Goal: Transaction & Acquisition: Obtain resource

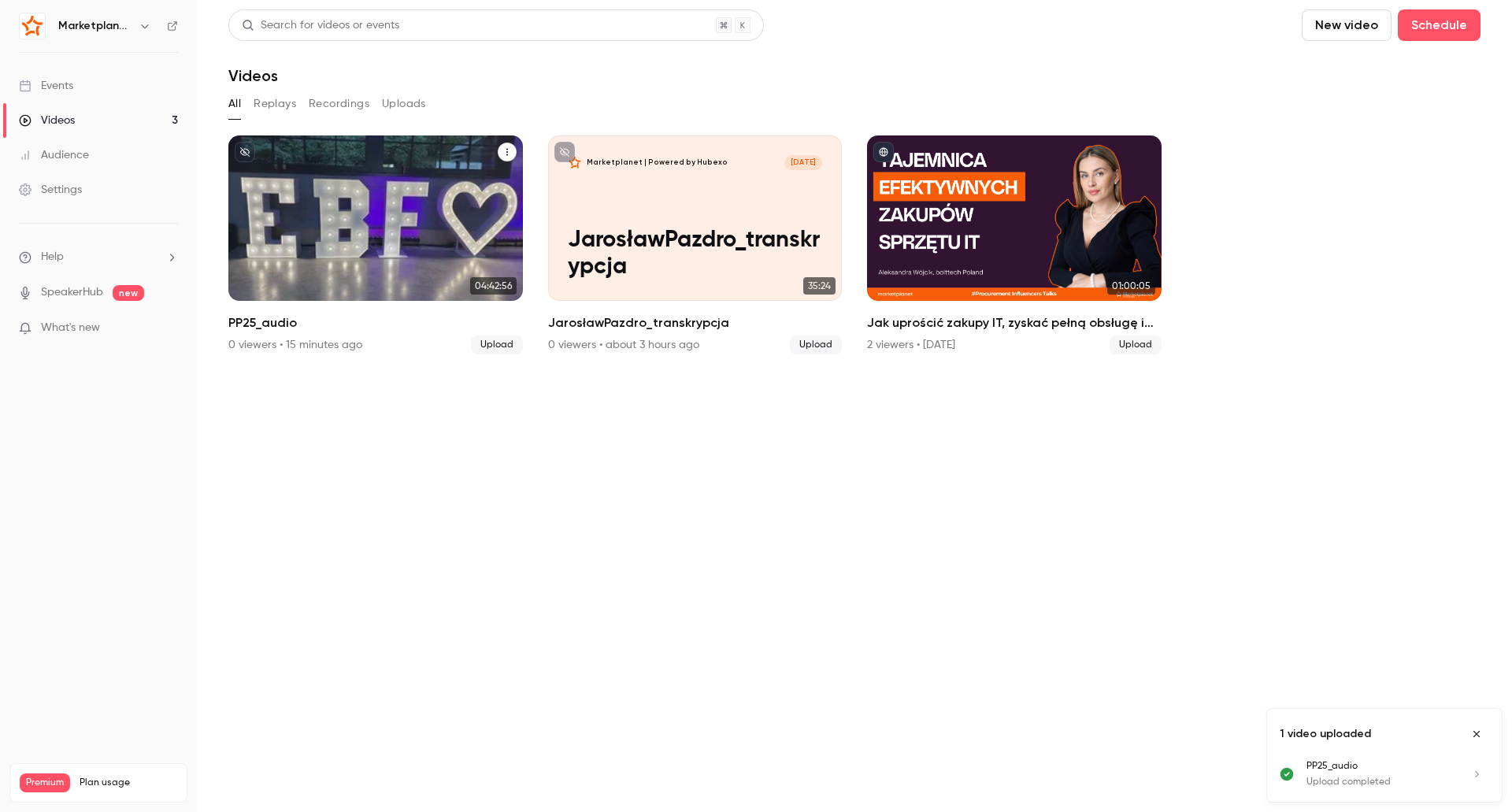
click at [371, 205] on div "Marketplanet | Powered by Hubexo [DATE] PP25_audio" at bounding box center [375, 218] width 295 height 165
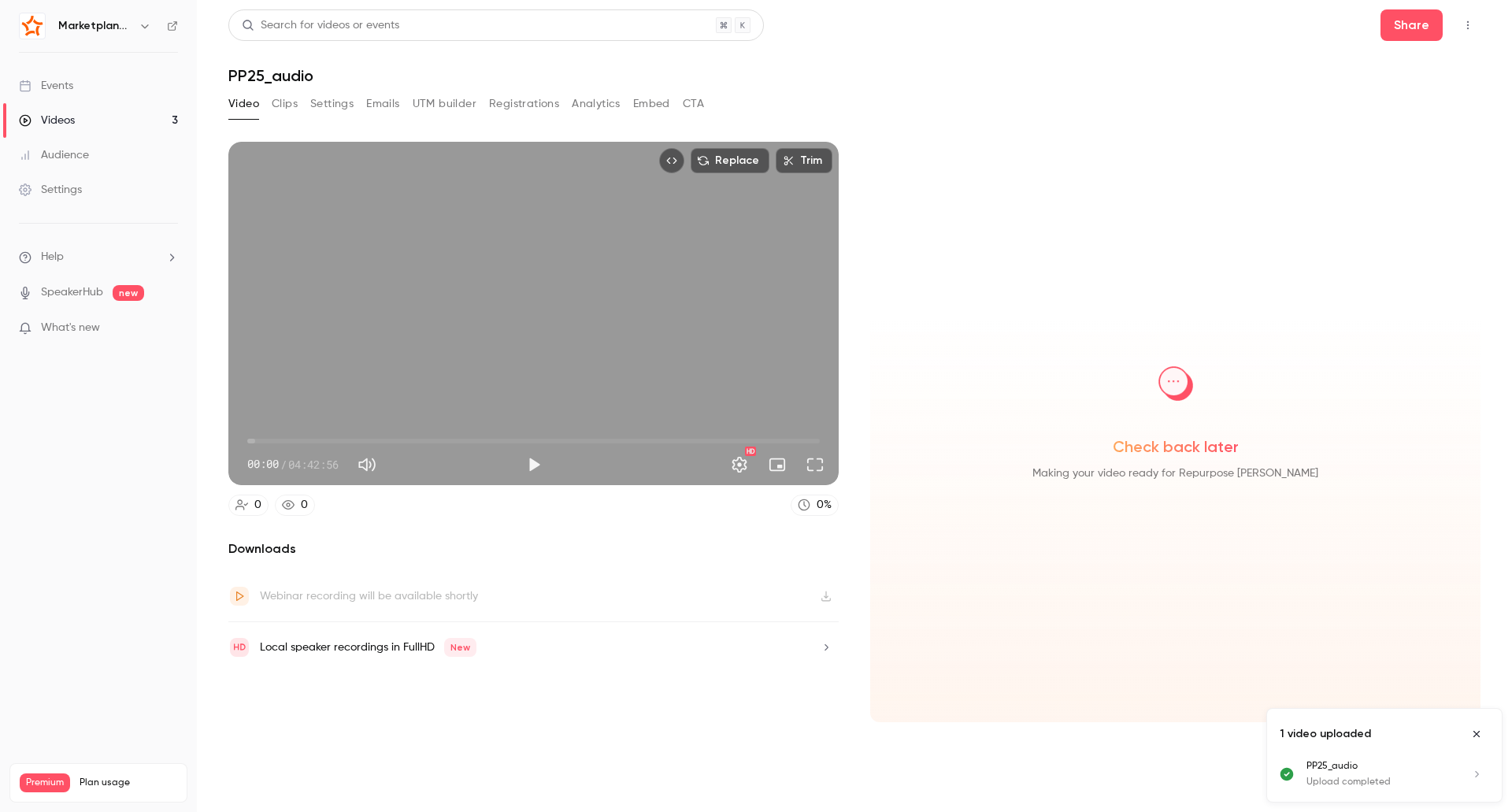
click at [1480, 734] on icon "Close uploads list" at bounding box center [1477, 734] width 12 height 11
click at [1473, 28] on icon "Top Bar Actions" at bounding box center [1468, 25] width 12 height 11
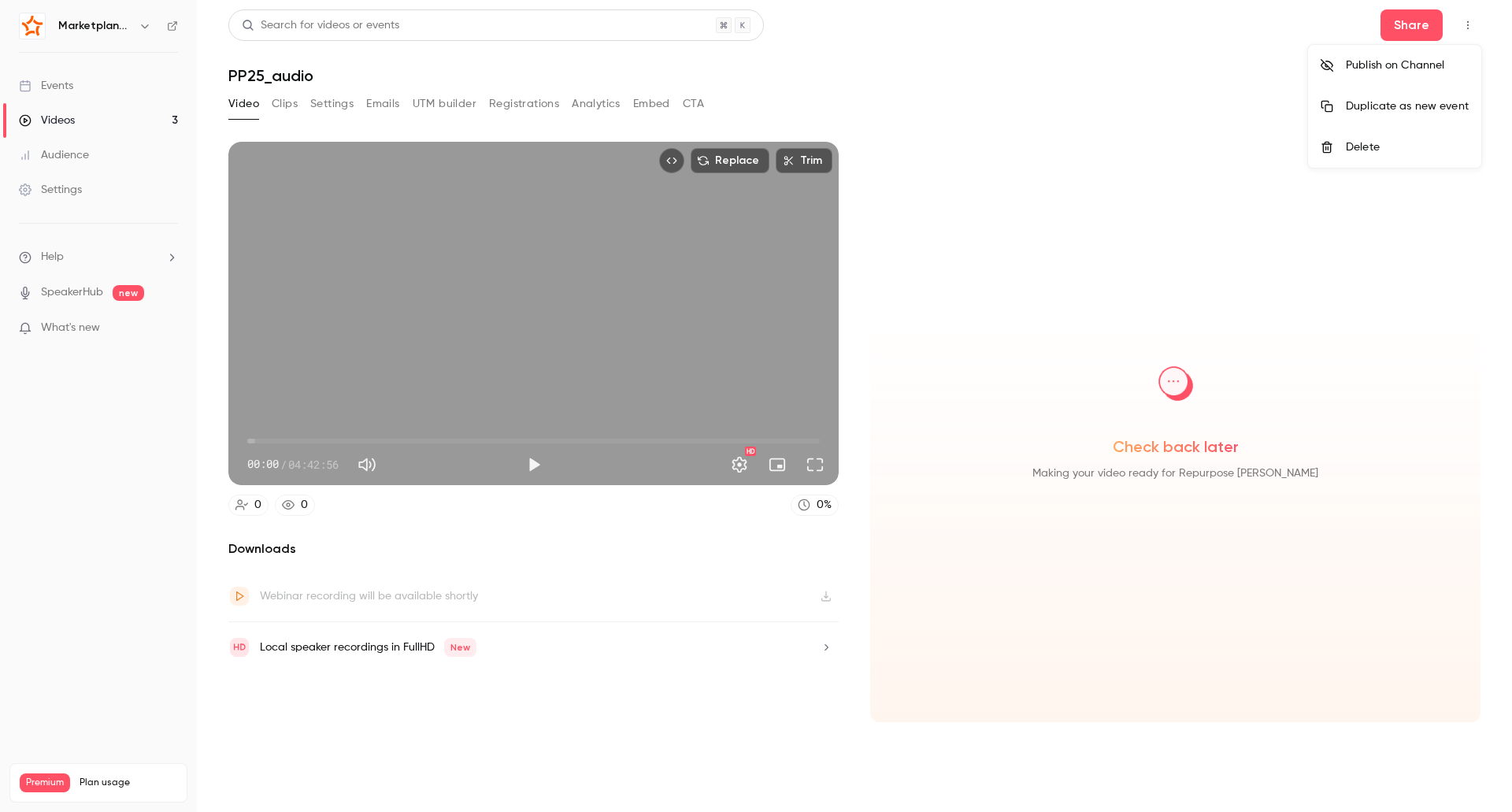
click at [780, 91] on div at bounding box center [756, 406] width 1512 height 812
click at [287, 104] on button "Clips" at bounding box center [285, 104] width 26 height 25
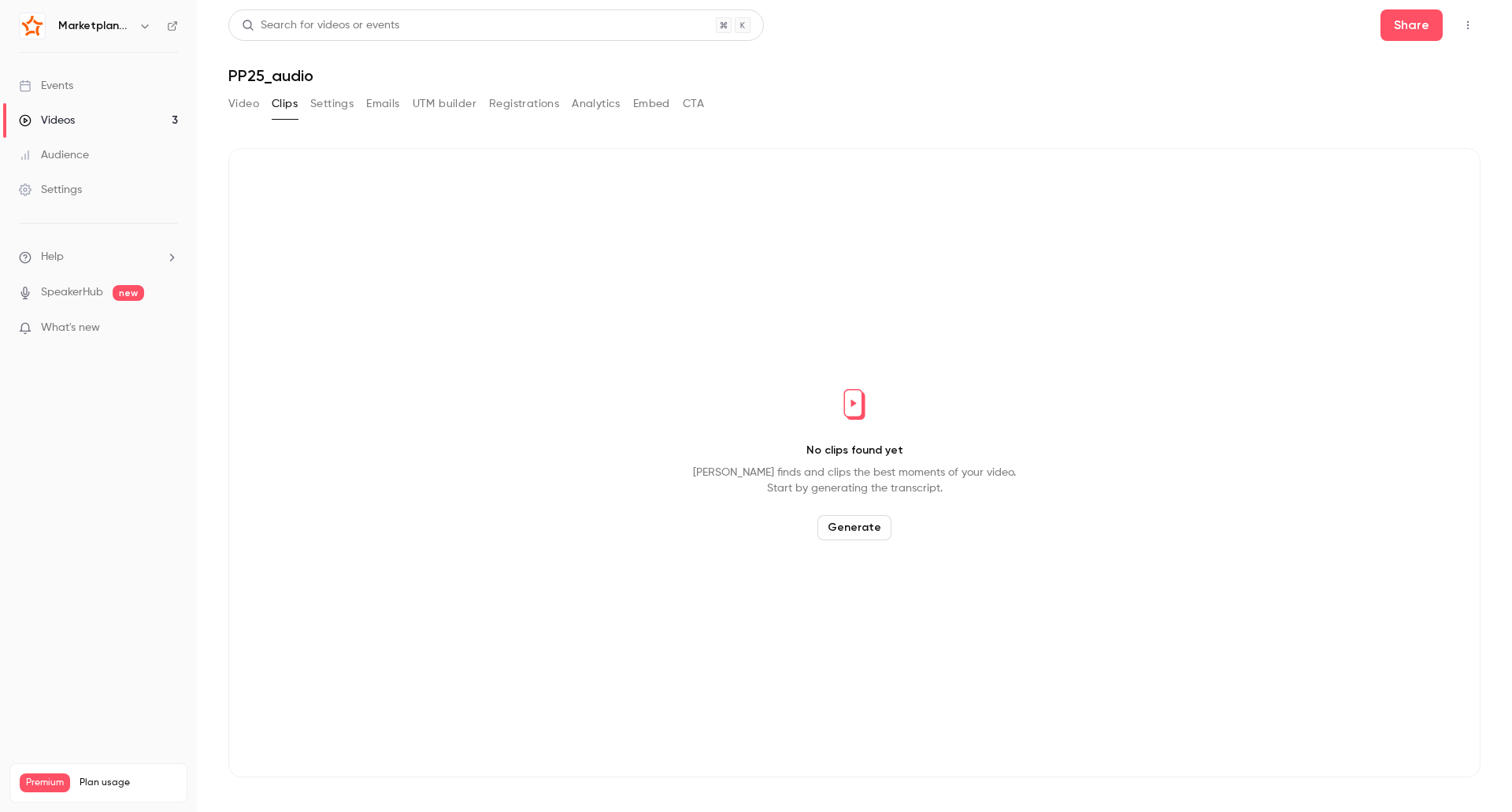
click at [328, 104] on button "Settings" at bounding box center [332, 104] width 44 height 25
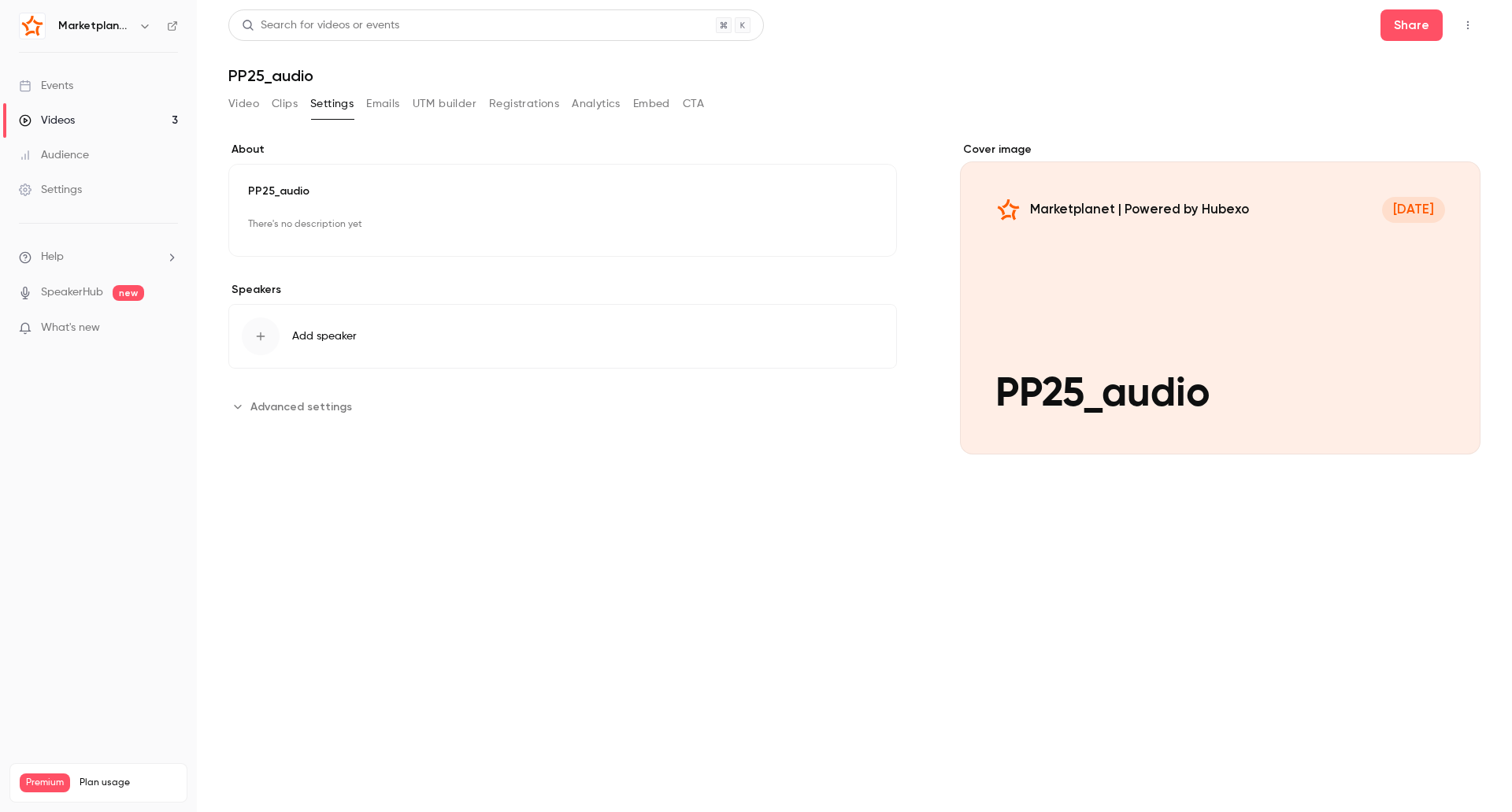
click at [361, 107] on div "Video Clips Settings Emails UTM builder Registrations Analytics Embed CTA" at bounding box center [466, 104] width 475 height 25
click at [619, 105] on button "Analytics" at bounding box center [596, 104] width 49 height 25
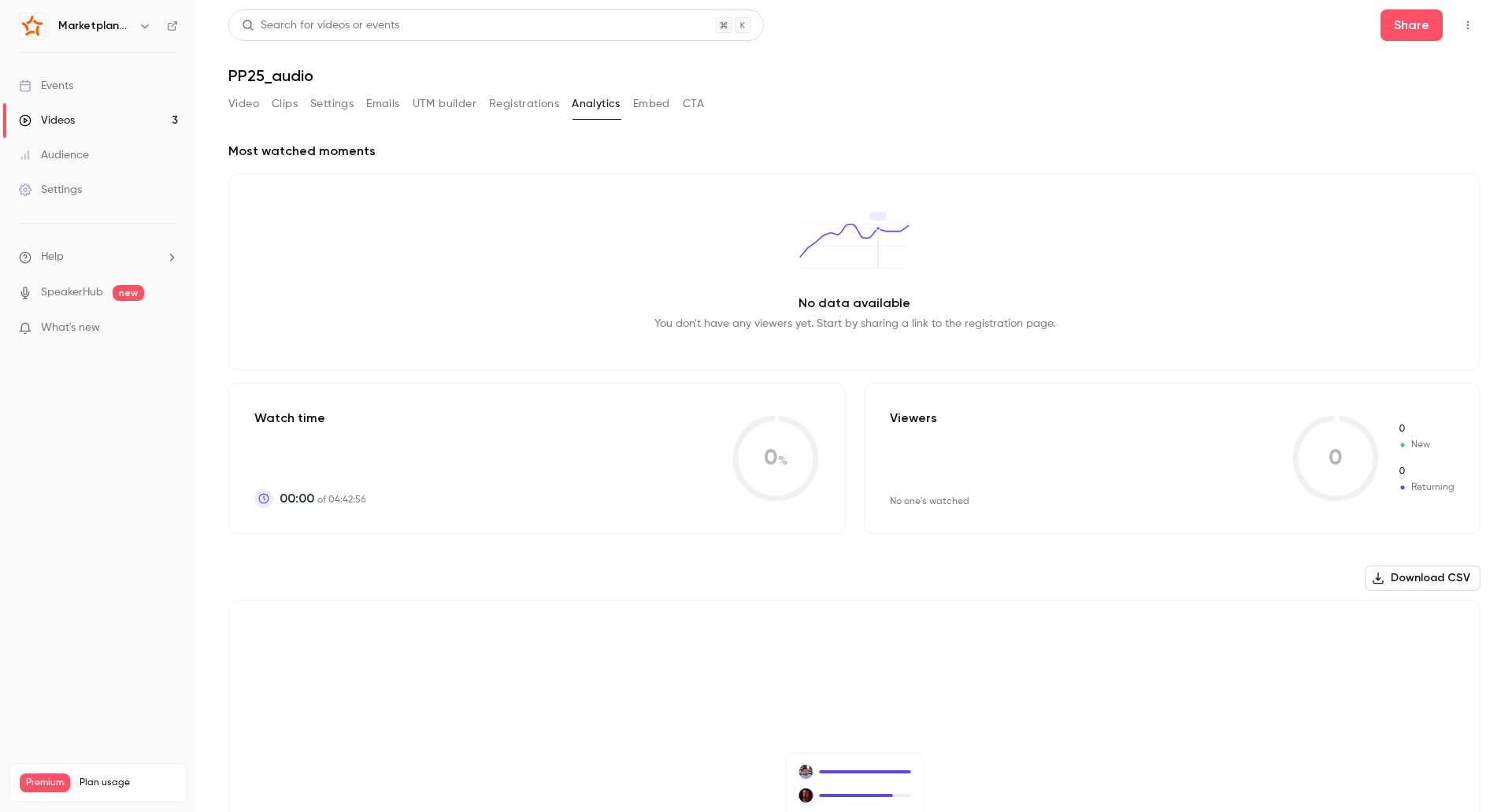
click at [663, 108] on button "Embed" at bounding box center [652, 104] width 37 height 25
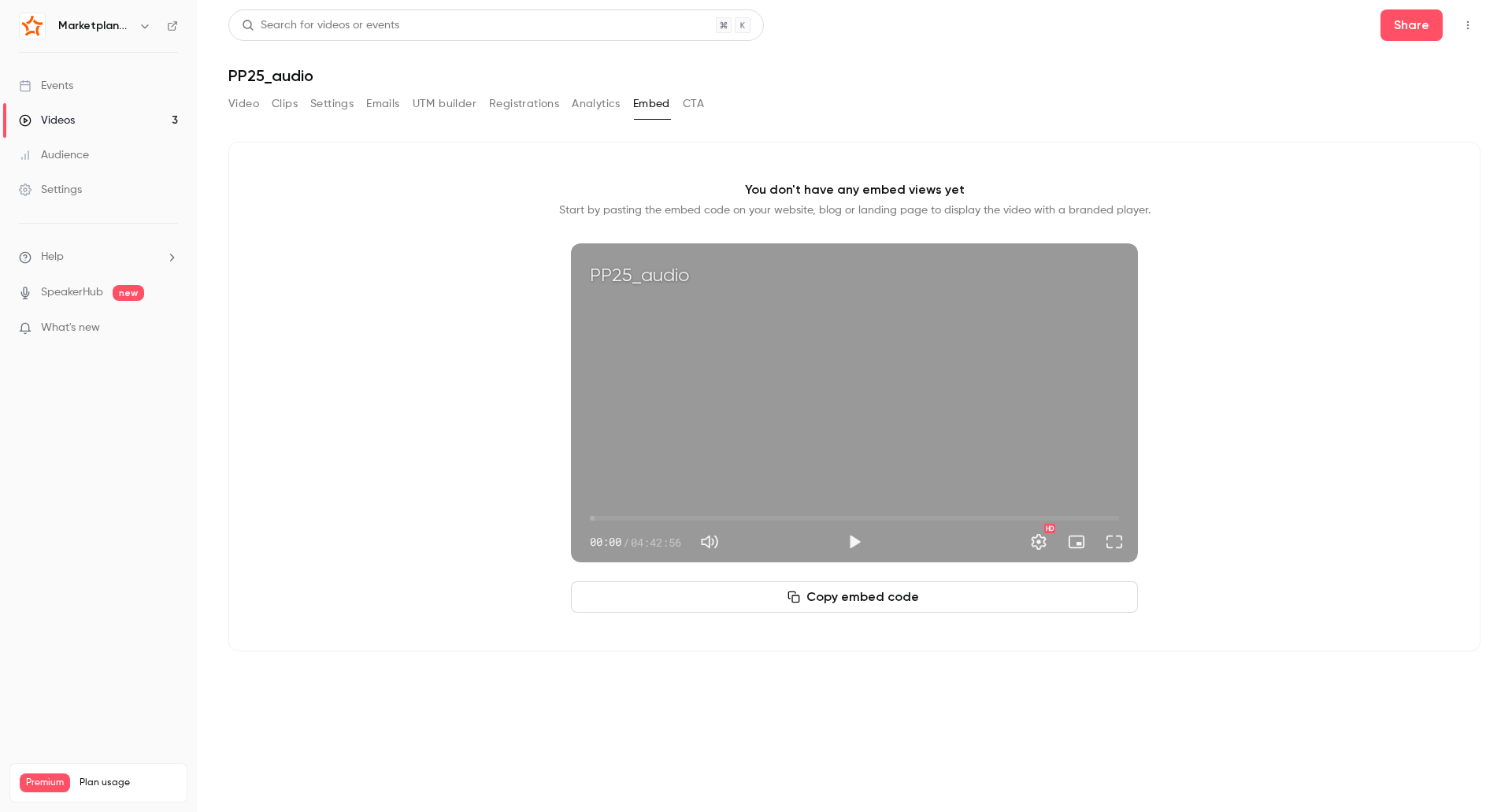
click at [703, 108] on button "CTA" at bounding box center [693, 104] width 21 height 25
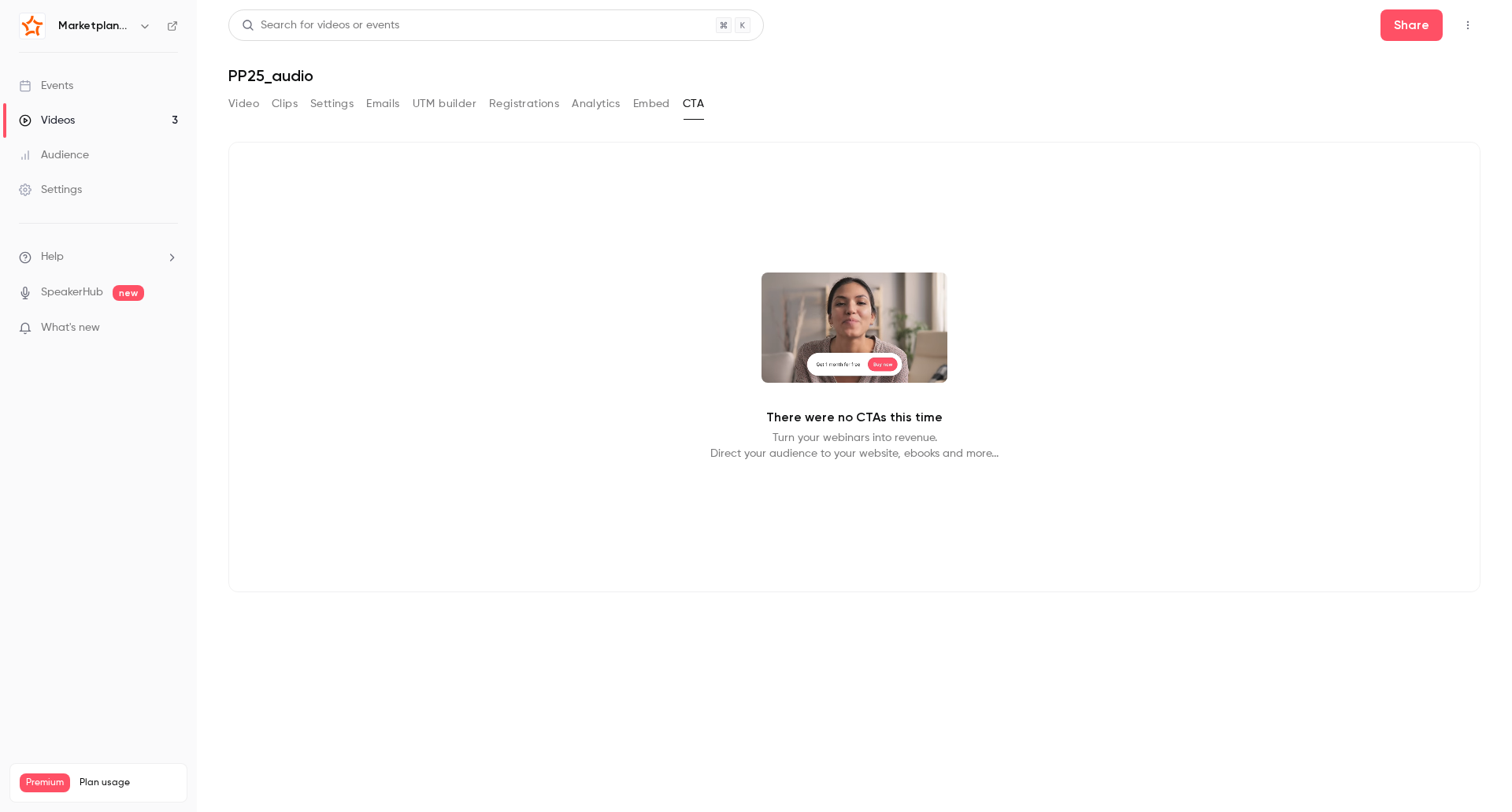
click at [253, 100] on button "Video" at bounding box center [243, 104] width 31 height 25
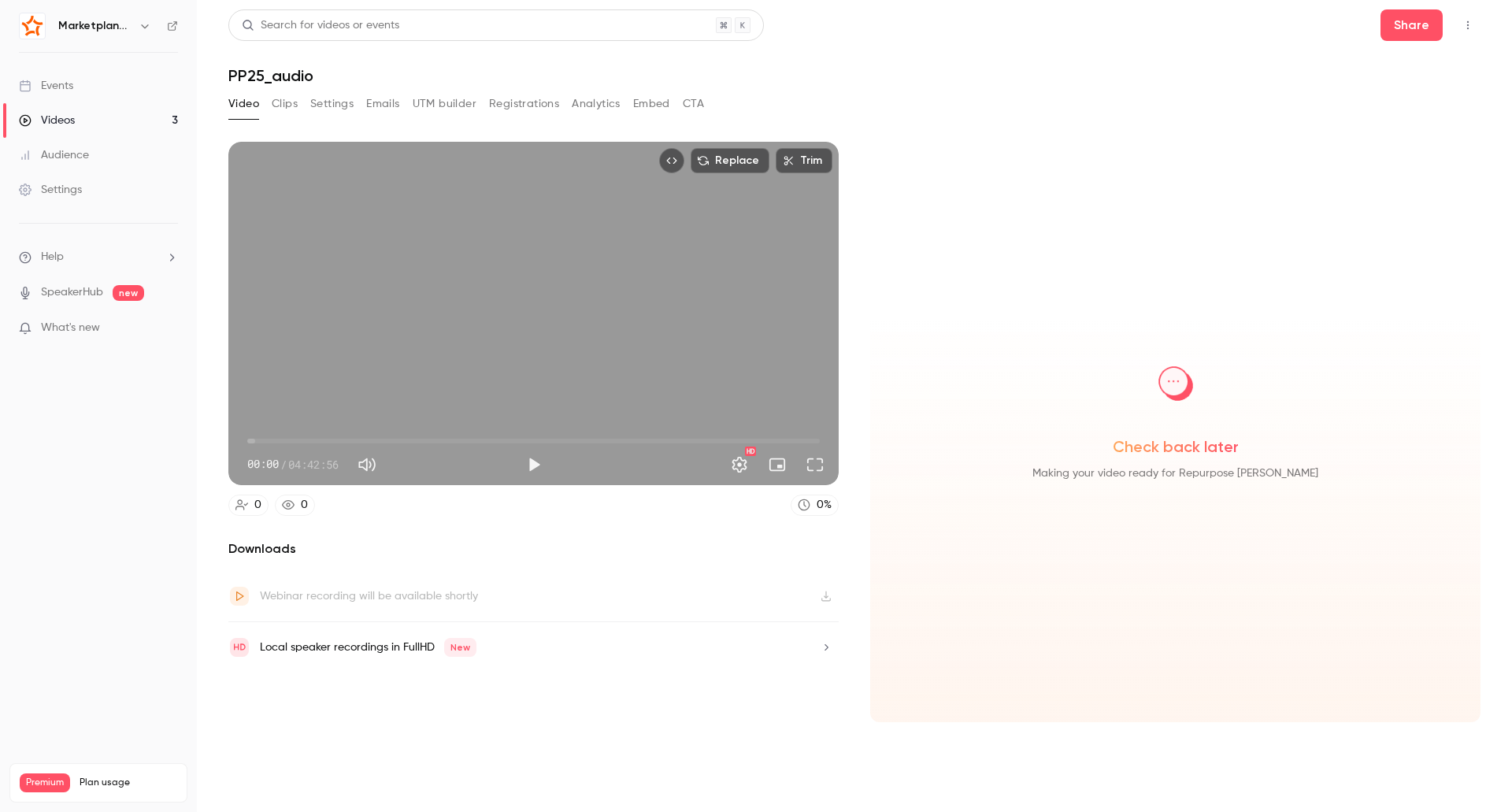
click at [357, 270] on div "Replace Trim 00:00 00:00 / 04:42:56 HD" at bounding box center [533, 313] width 610 height 344
type input "***"
click at [357, 270] on div "Replace Trim 00:01 00:01 / 04:42:56 HD" at bounding box center [533, 313] width 610 height 344
click at [677, 163] on icon "Embed video" at bounding box center [671, 161] width 11 height 11
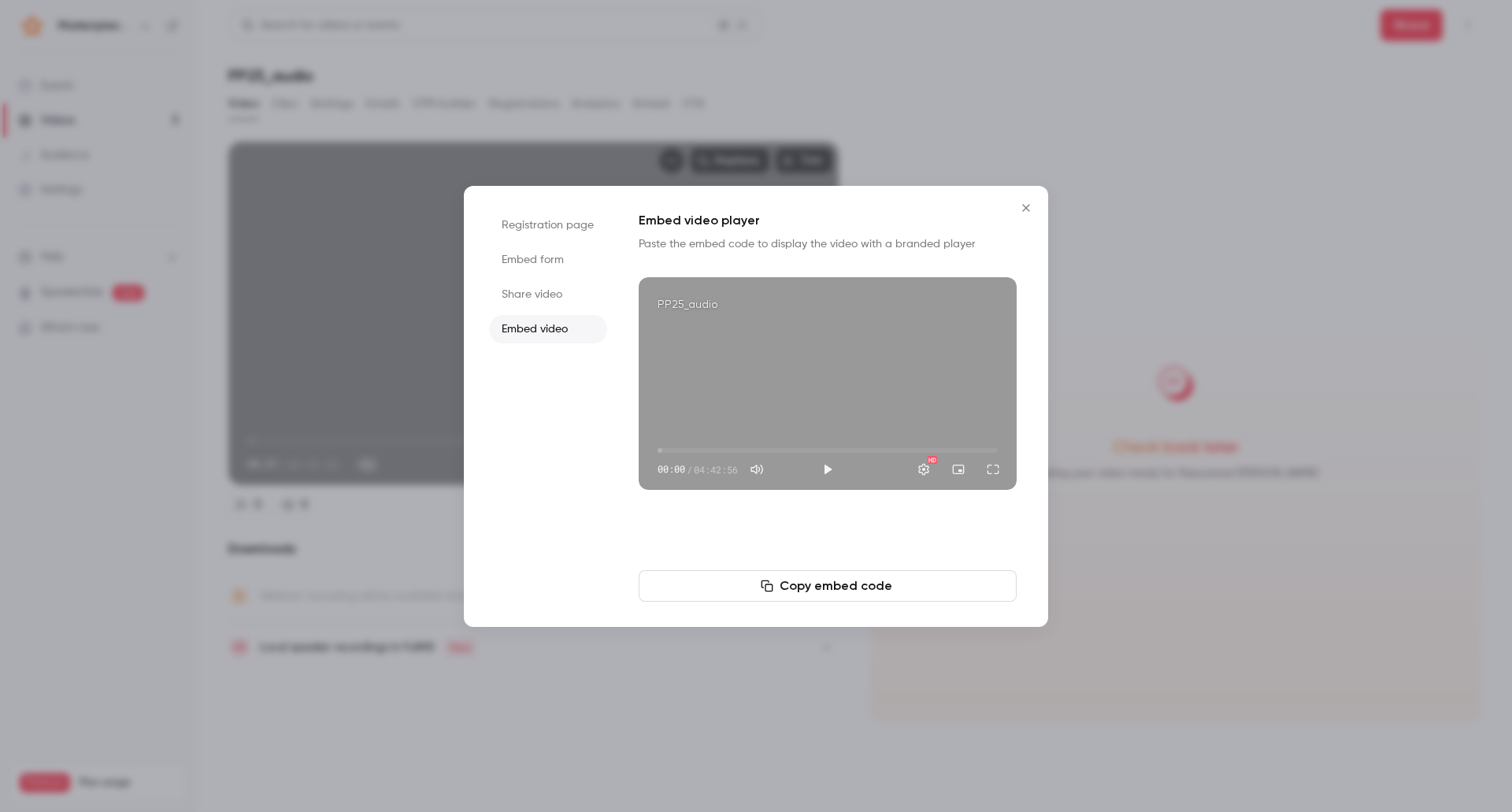
click at [886, 580] on button "Copy embed code" at bounding box center [828, 586] width 378 height 31
click at [500, 289] on li "Share video" at bounding box center [548, 295] width 118 height 28
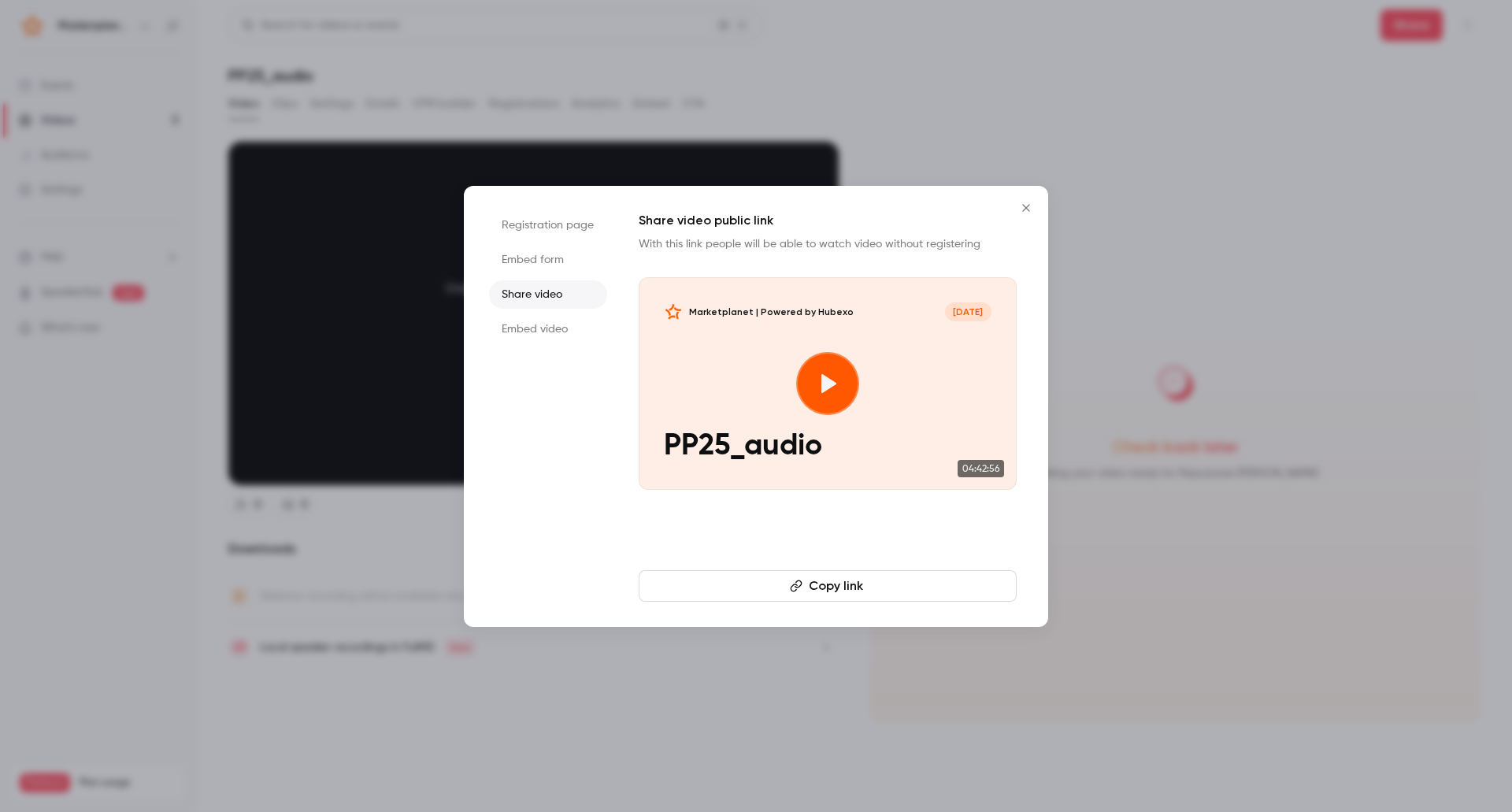
click at [828, 582] on button "Copy link" at bounding box center [828, 586] width 378 height 31
click at [666, 717] on div at bounding box center [756, 406] width 1512 height 812
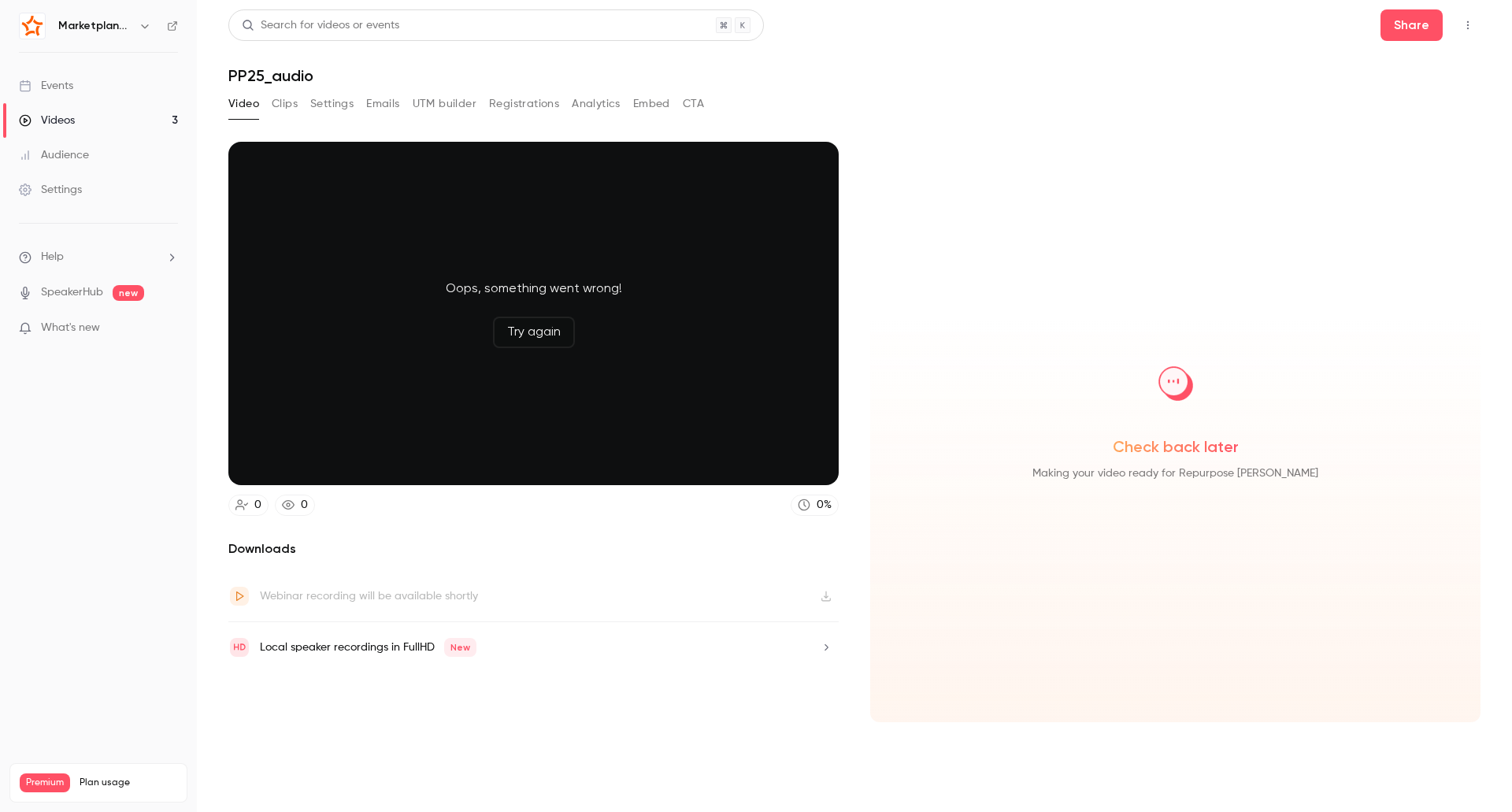
click at [416, 330] on div "Oops, something went wrong! Try again" at bounding box center [533, 313] width 610 height 344
click at [520, 330] on button "Try again" at bounding box center [534, 332] width 82 height 31
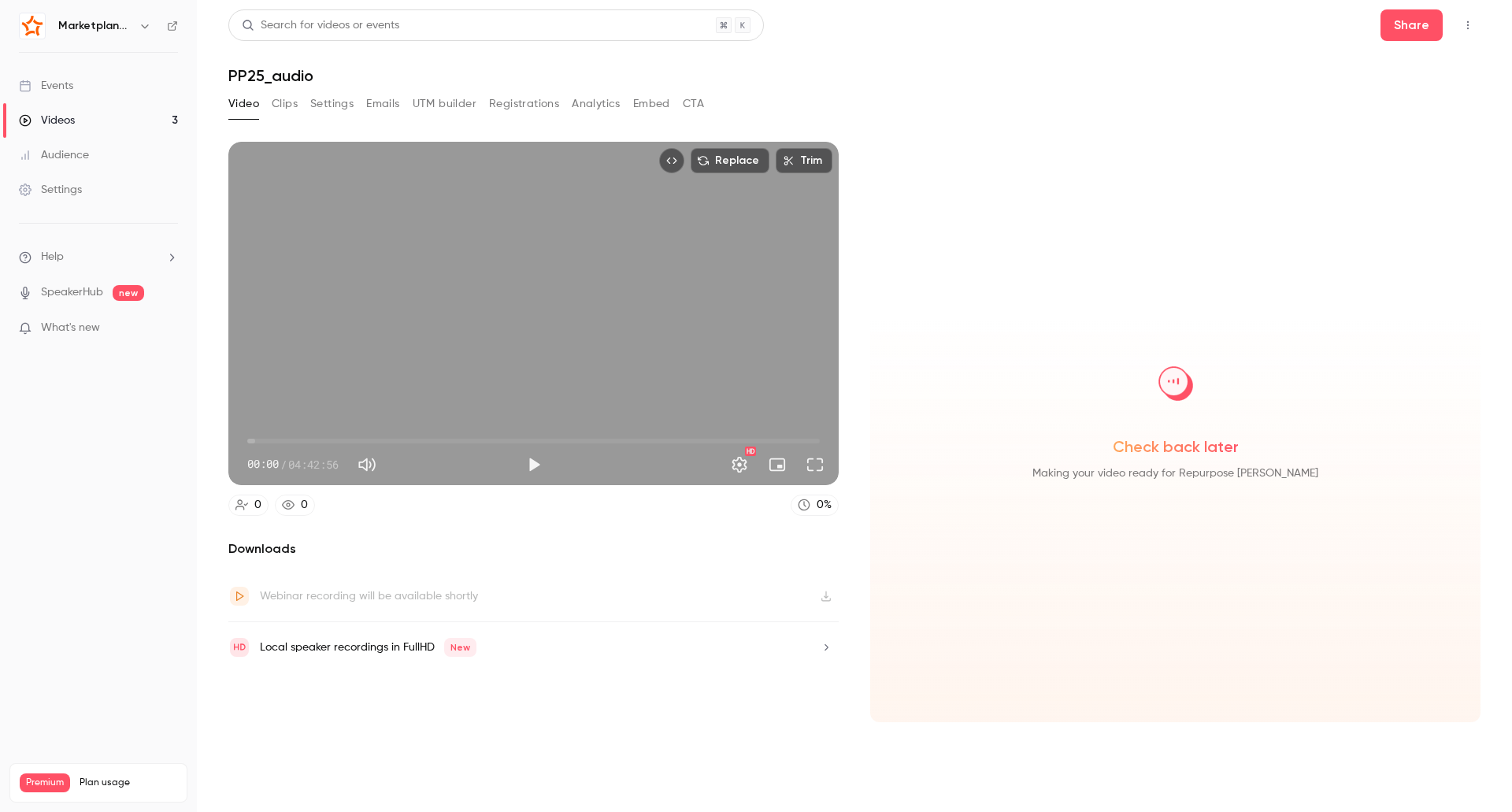
click at [530, 467] on button "Play" at bounding box center [534, 465] width 31 height 31
click at [825, 464] on button "Full screen" at bounding box center [815, 465] width 31 height 31
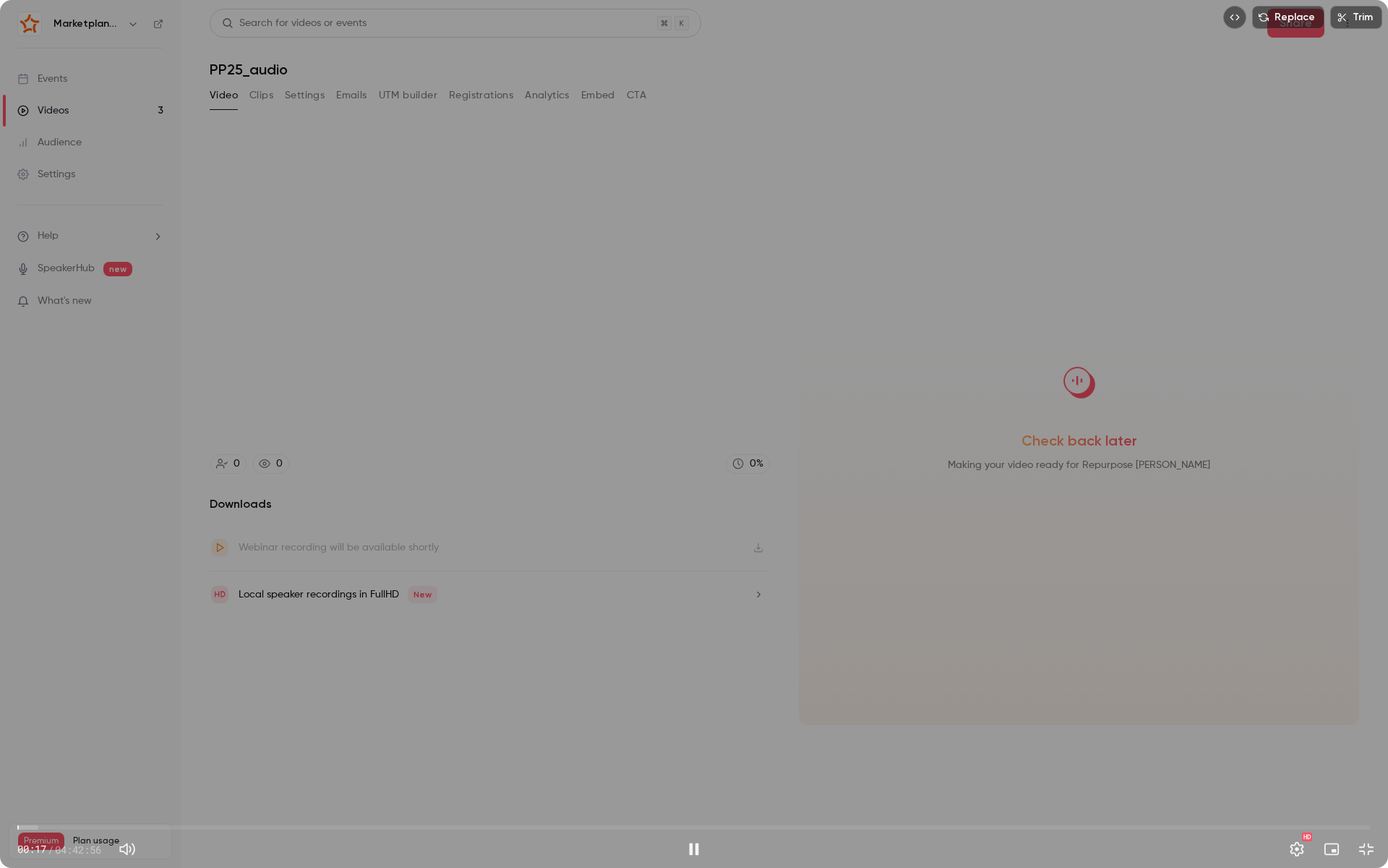
click at [29, 744] on span "00:17" at bounding box center [694, 827] width 1354 height 23
click at [37, 744] on span "02:26" at bounding box center [694, 827] width 1354 height 23
click at [68, 744] on span "04:14" at bounding box center [694, 827] width 1354 height 23
click at [91, 744] on span "15:25" at bounding box center [694, 827] width 1354 height 23
click at [136, 744] on span "24:56" at bounding box center [694, 827] width 1354 height 23
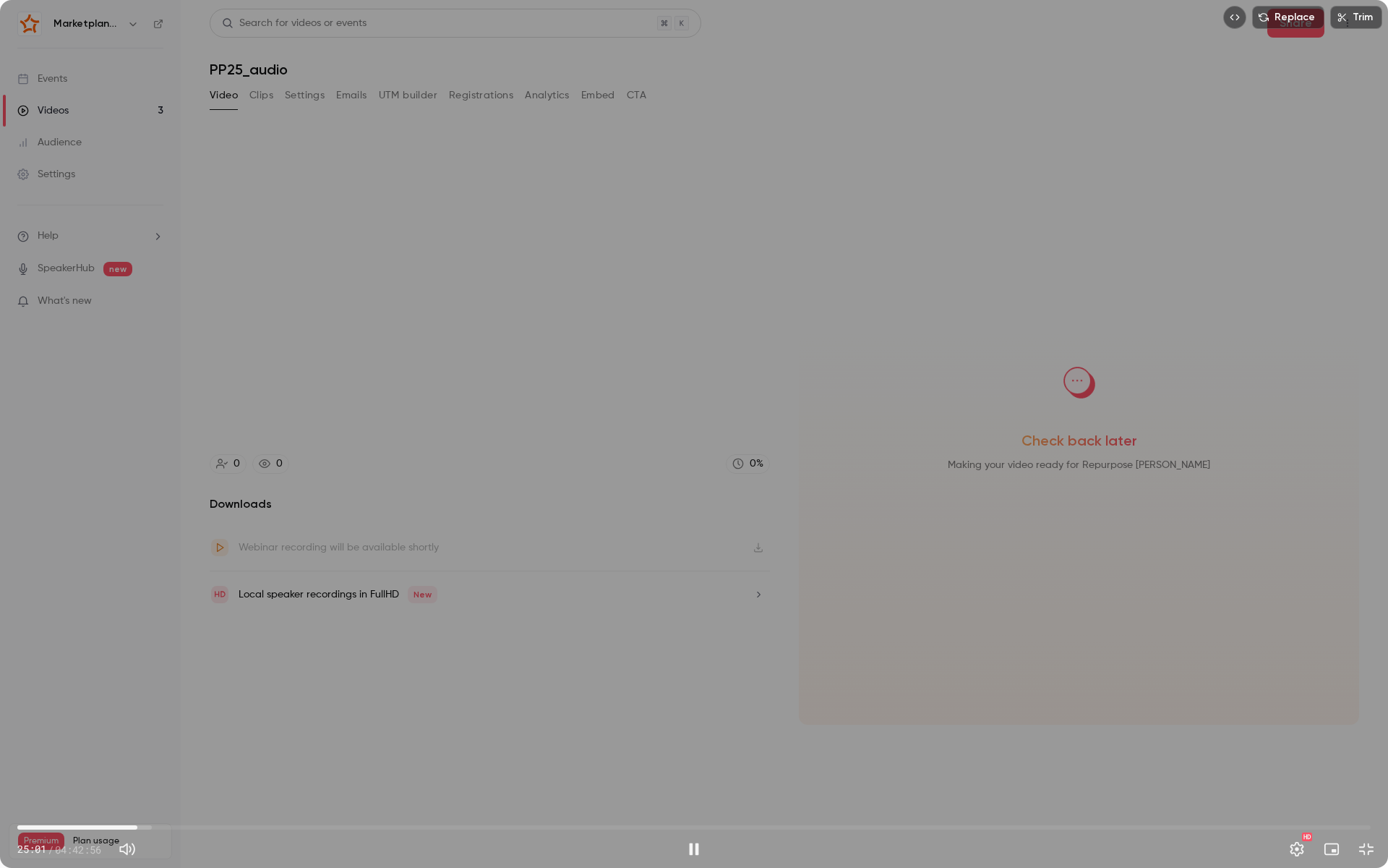
click at [254, 744] on span "25:01" at bounding box center [694, 827] width 1354 height 23
click at [296, 744] on span "49:54" at bounding box center [694, 827] width 1354 height 23
click at [364, 744] on span "58:18" at bounding box center [694, 827] width 1354 height 23
click at [432, 744] on span "01:12:34" at bounding box center [694, 827] width 1354 height 23
click at [566, 744] on span "01:26:37" at bounding box center [694, 827] width 1354 height 23
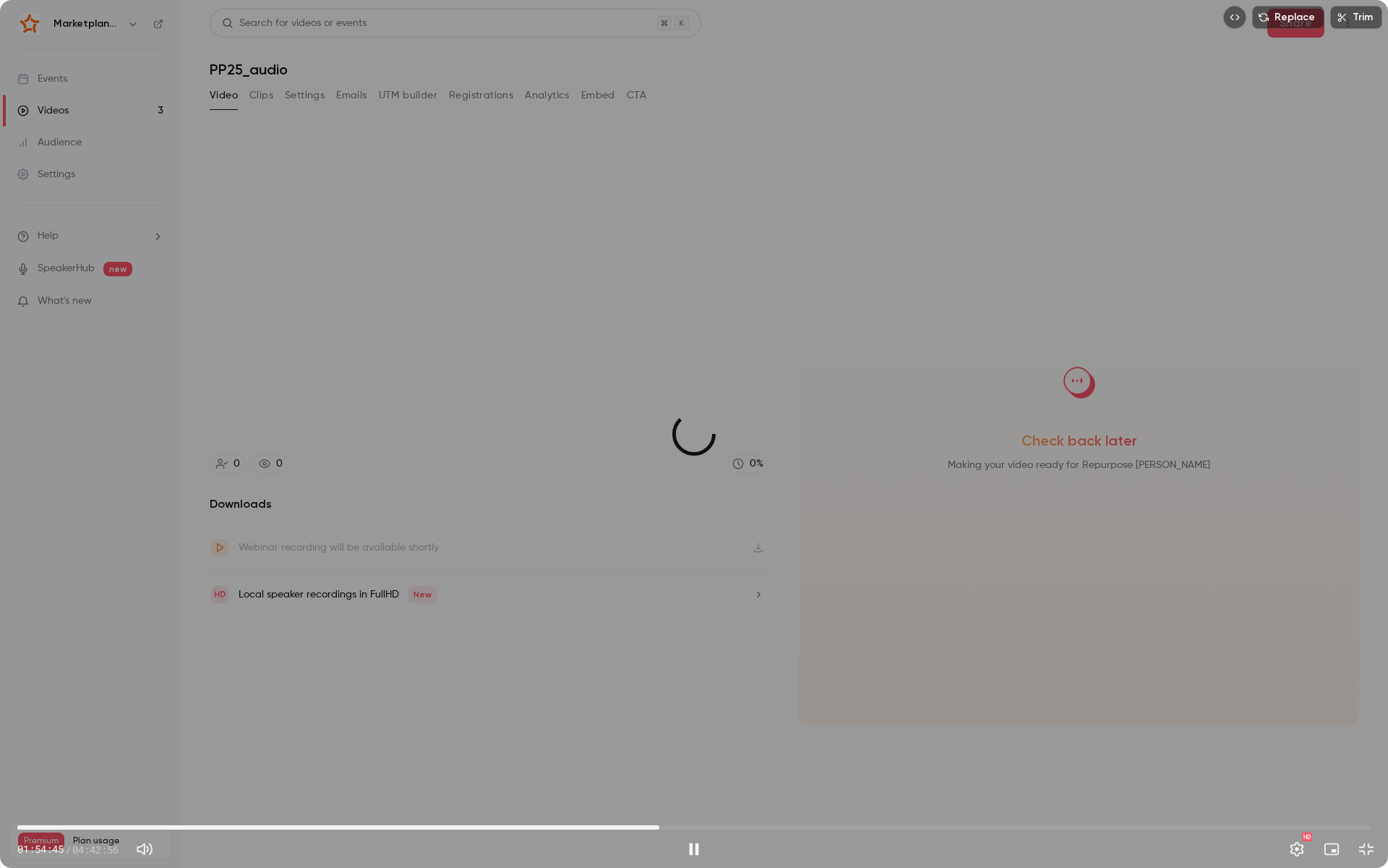
click at [660, 744] on span "02:14:13" at bounding box center [694, 827] width 1354 height 23
click at [765, 744] on span "02:14:14" at bounding box center [694, 827] width 1354 height 23
click at [836, 744] on span "02:36:33" at bounding box center [694, 827] width 1354 height 23
click at [890, 744] on span "02:51:07" at bounding box center [694, 827] width 1354 height 23
click at [888, 744] on span "03:02:24" at bounding box center [890, 826] width 4 height 4
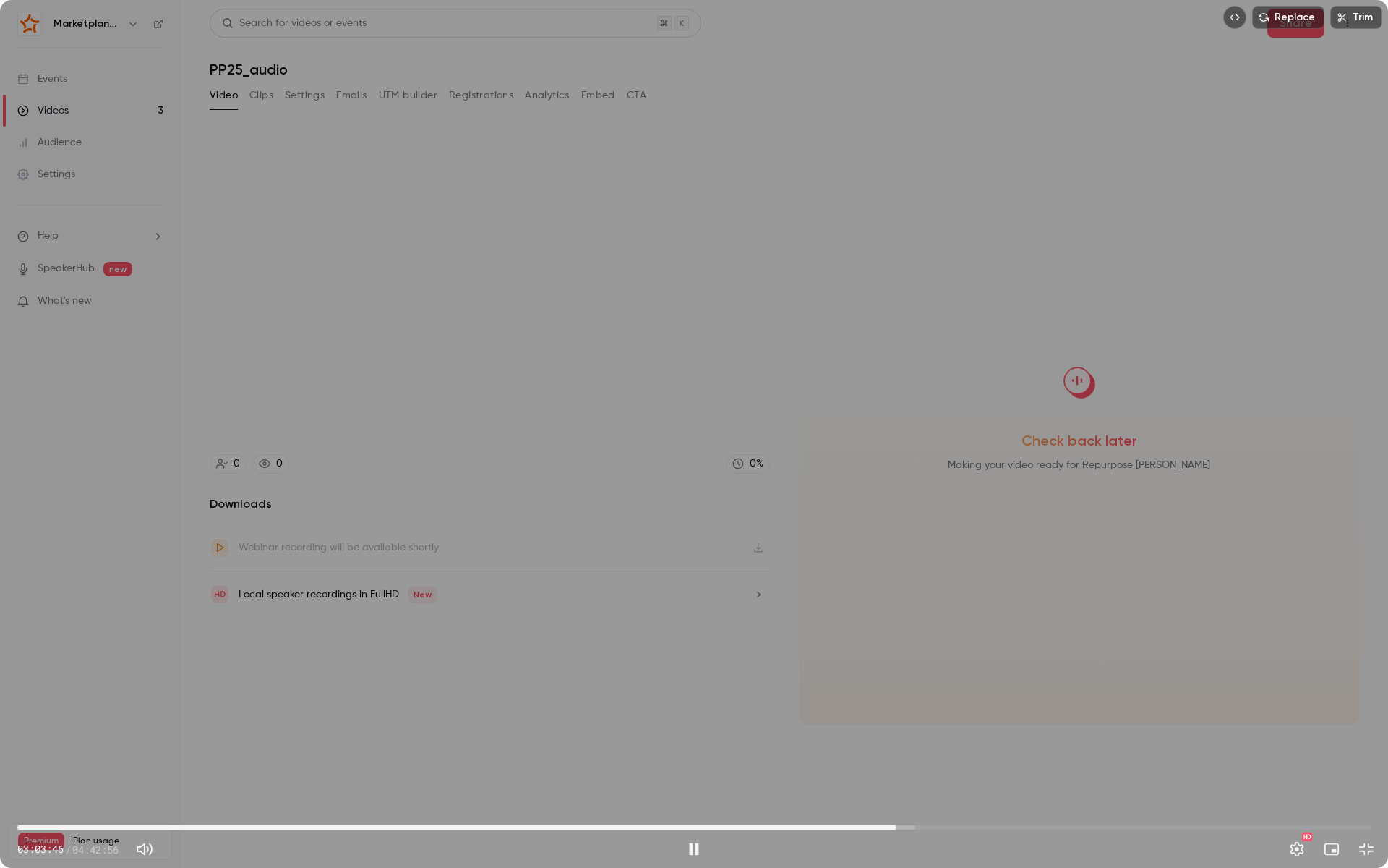
click at [651, 256] on div "Replace Trim 03:03:46 03:03:46 / 04:42:56 HD" at bounding box center [694, 434] width 1388 height 868
click at [850, 207] on div "Replace Trim 03:03:46 03:03:46 / 04:42:56 HD" at bounding box center [694, 434] width 1388 height 868
click at [854, 267] on div "Replace Trim 03:16:14 03:16:14 / 04:42:56 HD" at bounding box center [694, 434] width 1388 height 868
click at [1374, 744] on button "Exit full screen" at bounding box center [1366, 849] width 29 height 29
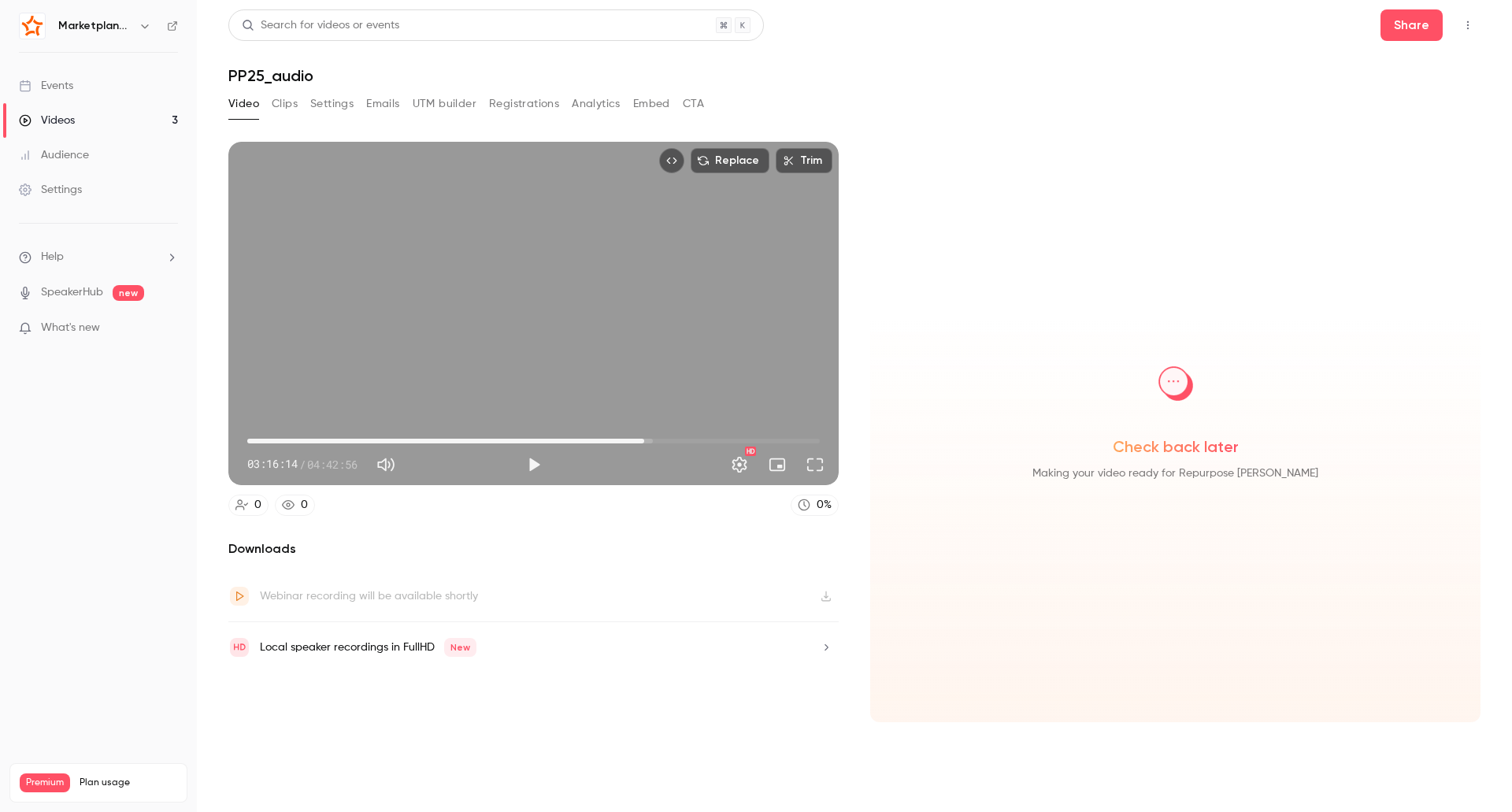
type input "*******"
